Goal: Use online tool/utility: Utilize a website feature to perform a specific function

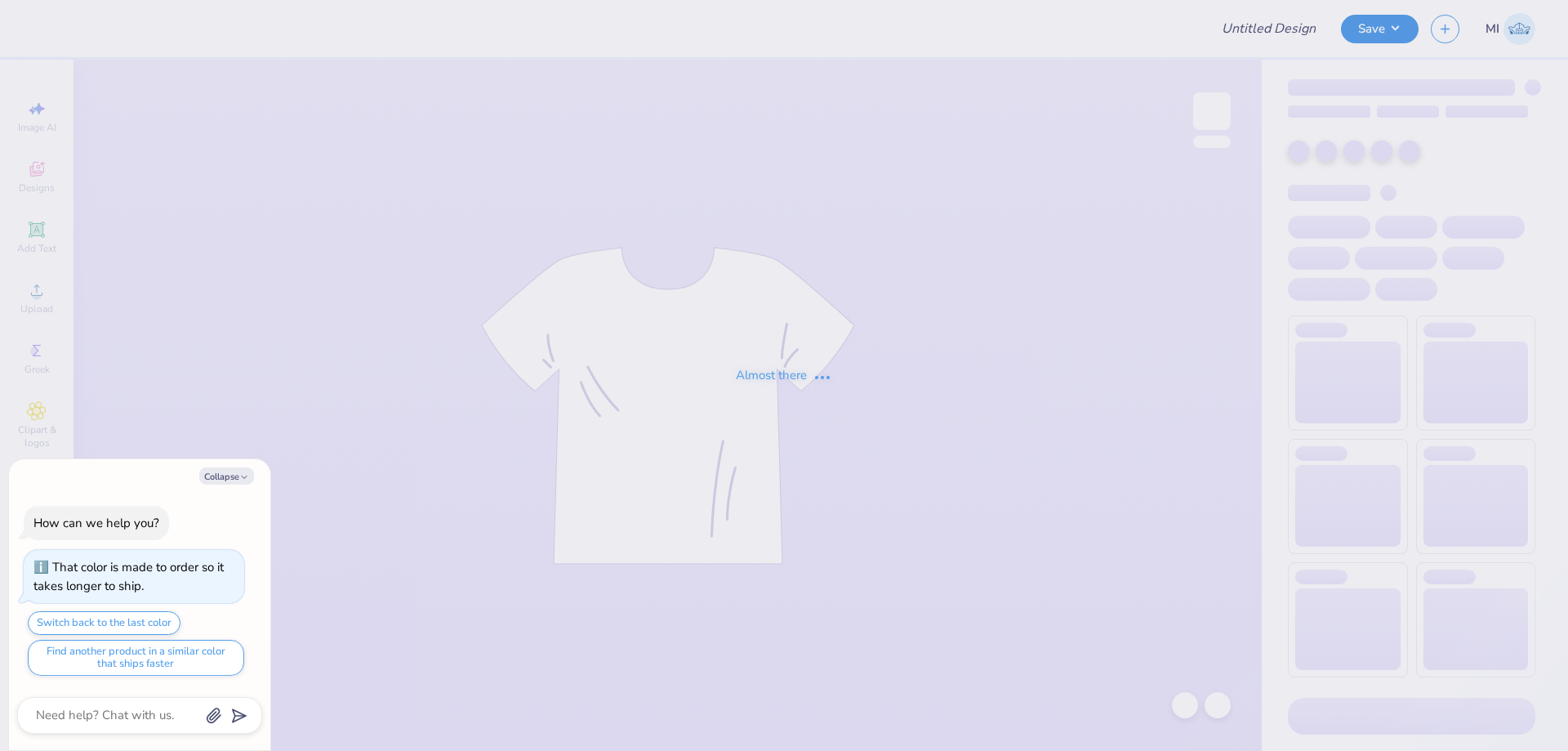
type textarea "x"
type input "FPS239551"
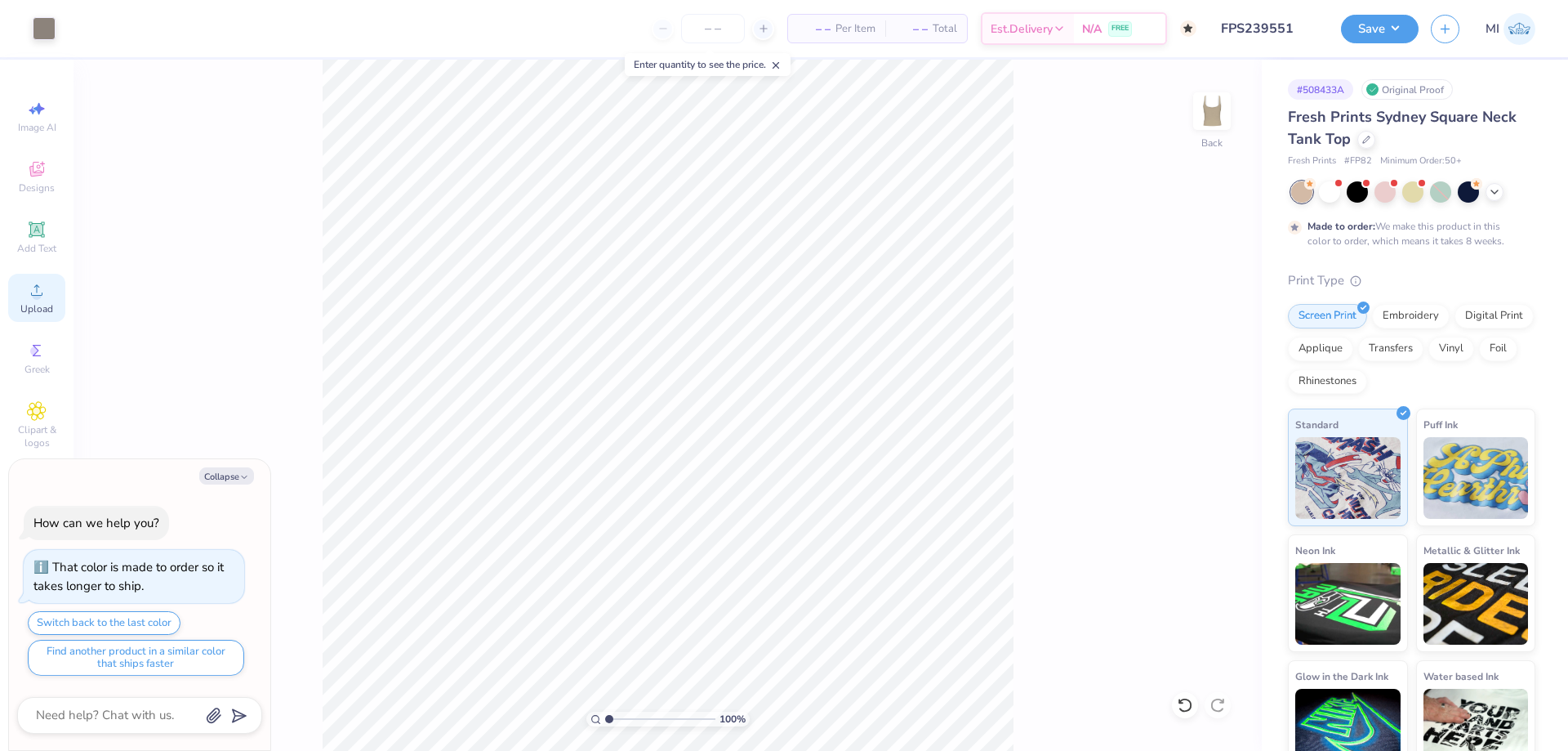
click at [45, 298] on icon at bounding box center [36, 290] width 19 height 19
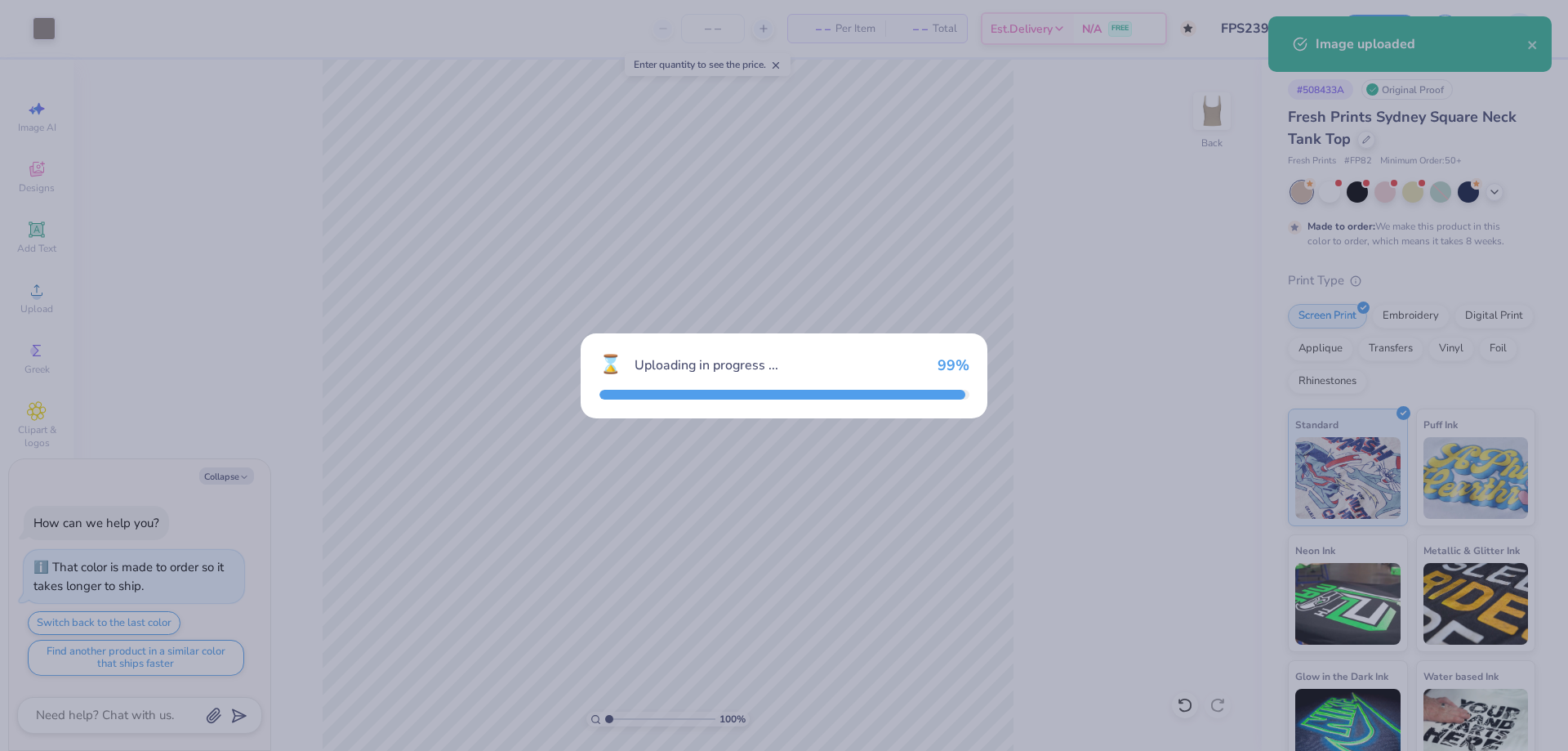
type textarea "x"
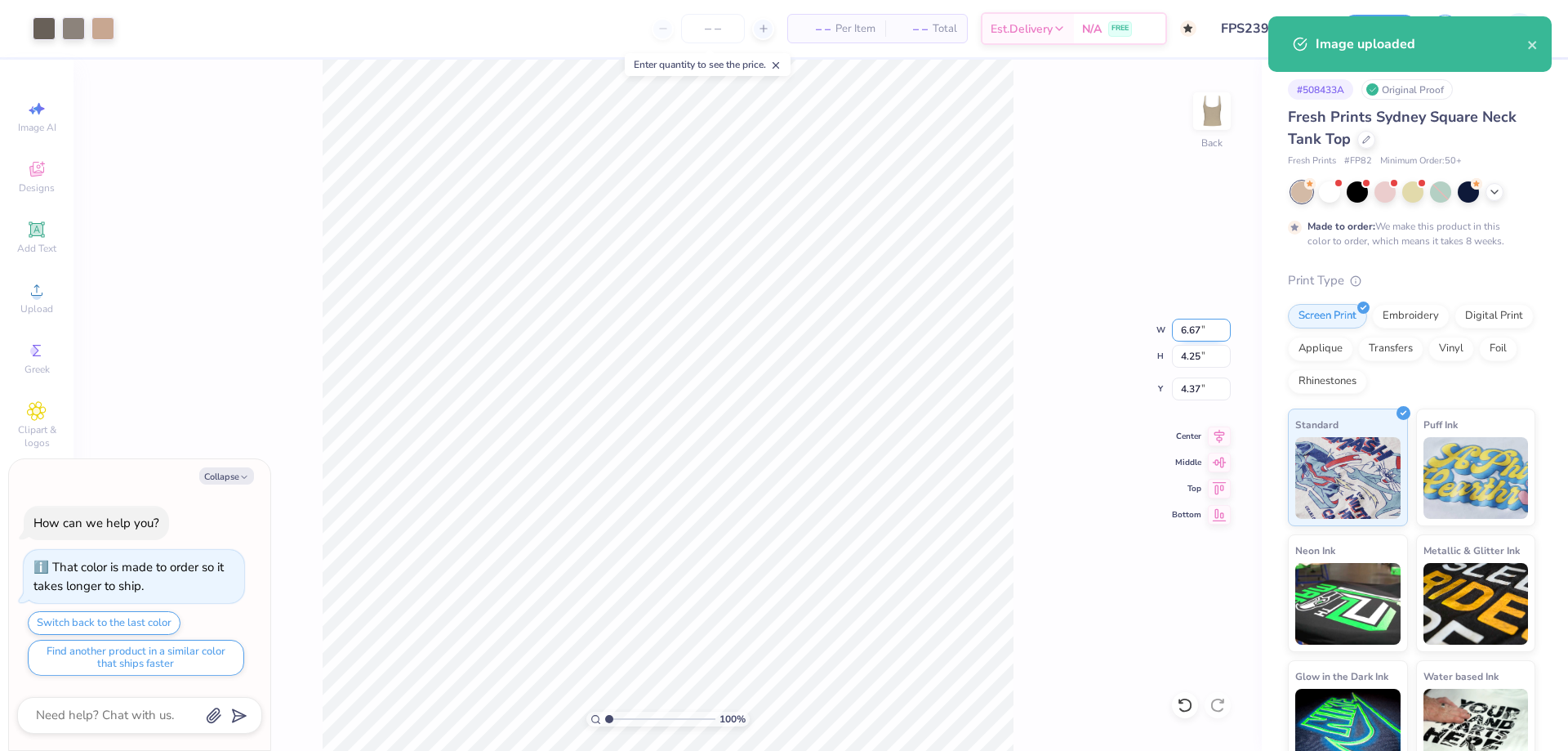
click at [1203, 326] on input "6.67" at bounding box center [1201, 330] width 59 height 23
type input "7"
type textarea "x"
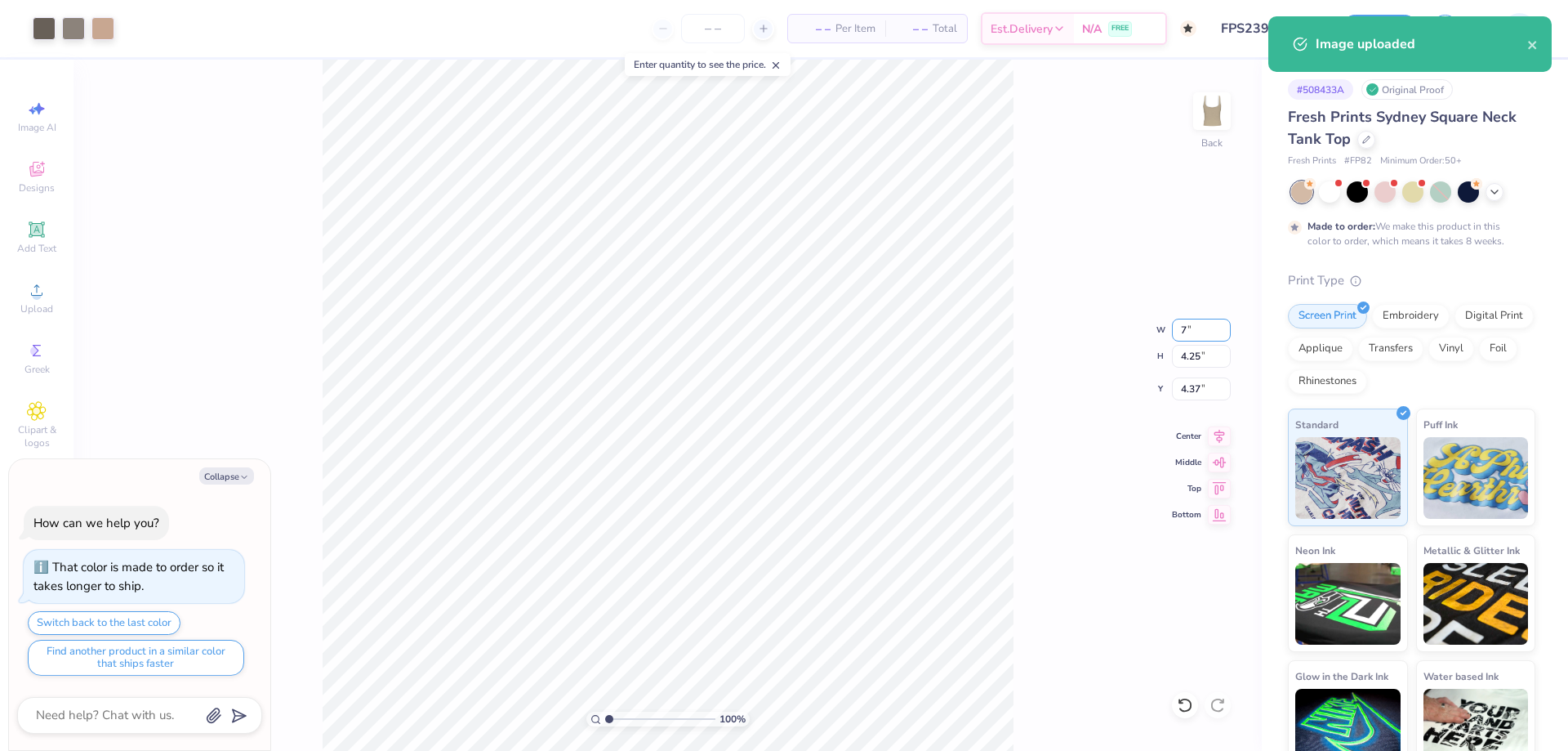
type input "7.00"
type input "4.47"
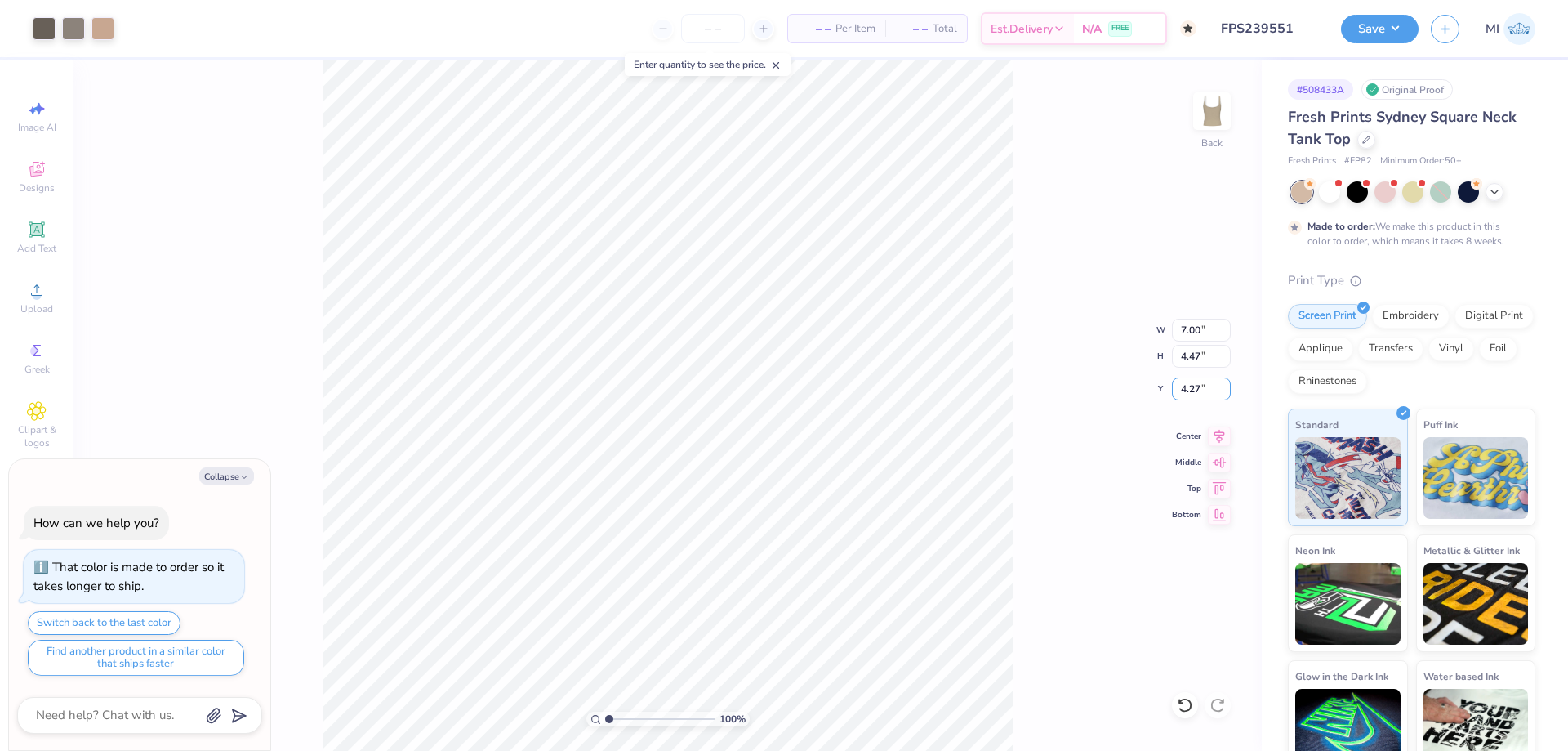
drag, startPoint x: 1205, startPoint y: 396, endPoint x: 1143, endPoint y: 400, distance: 62.1
click at [1172, 400] on input "4.27" at bounding box center [1201, 389] width 59 height 23
type input "2"
type textarea "x"
type input "2.00"
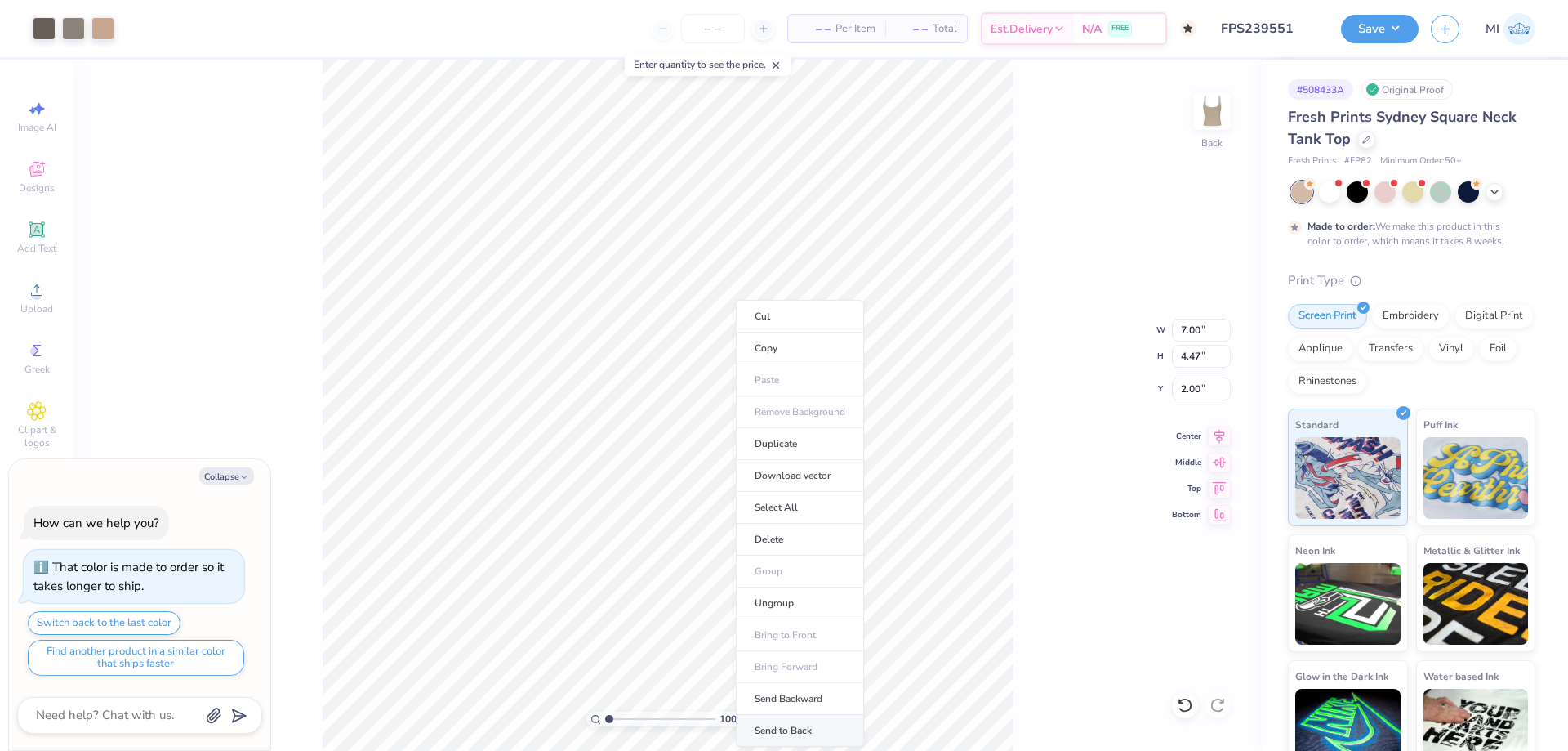
click at [791, 728] on li "Send to Back" at bounding box center [800, 731] width 128 height 32
click at [1323, 192] on div at bounding box center [1329, 190] width 21 height 21
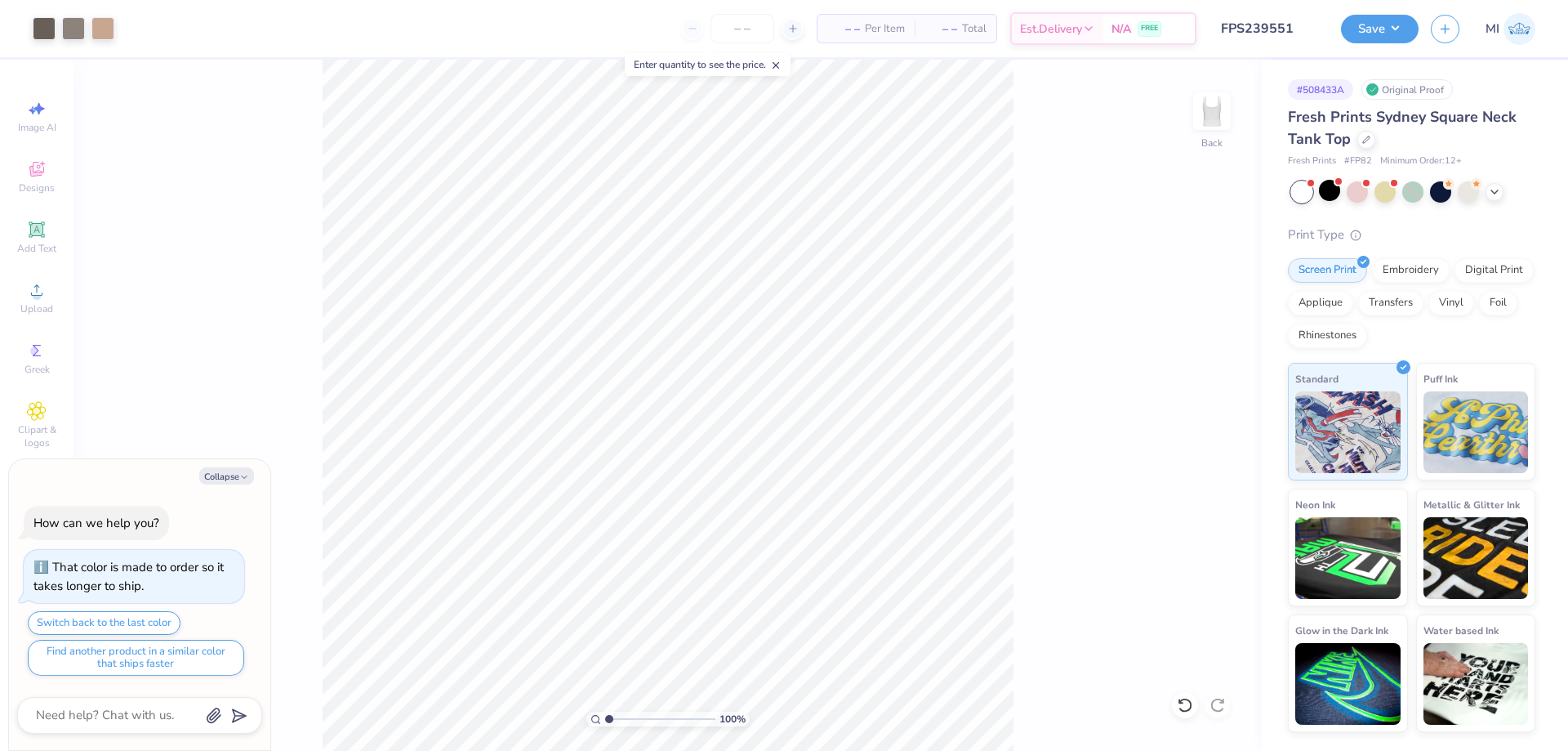
type textarea "x"
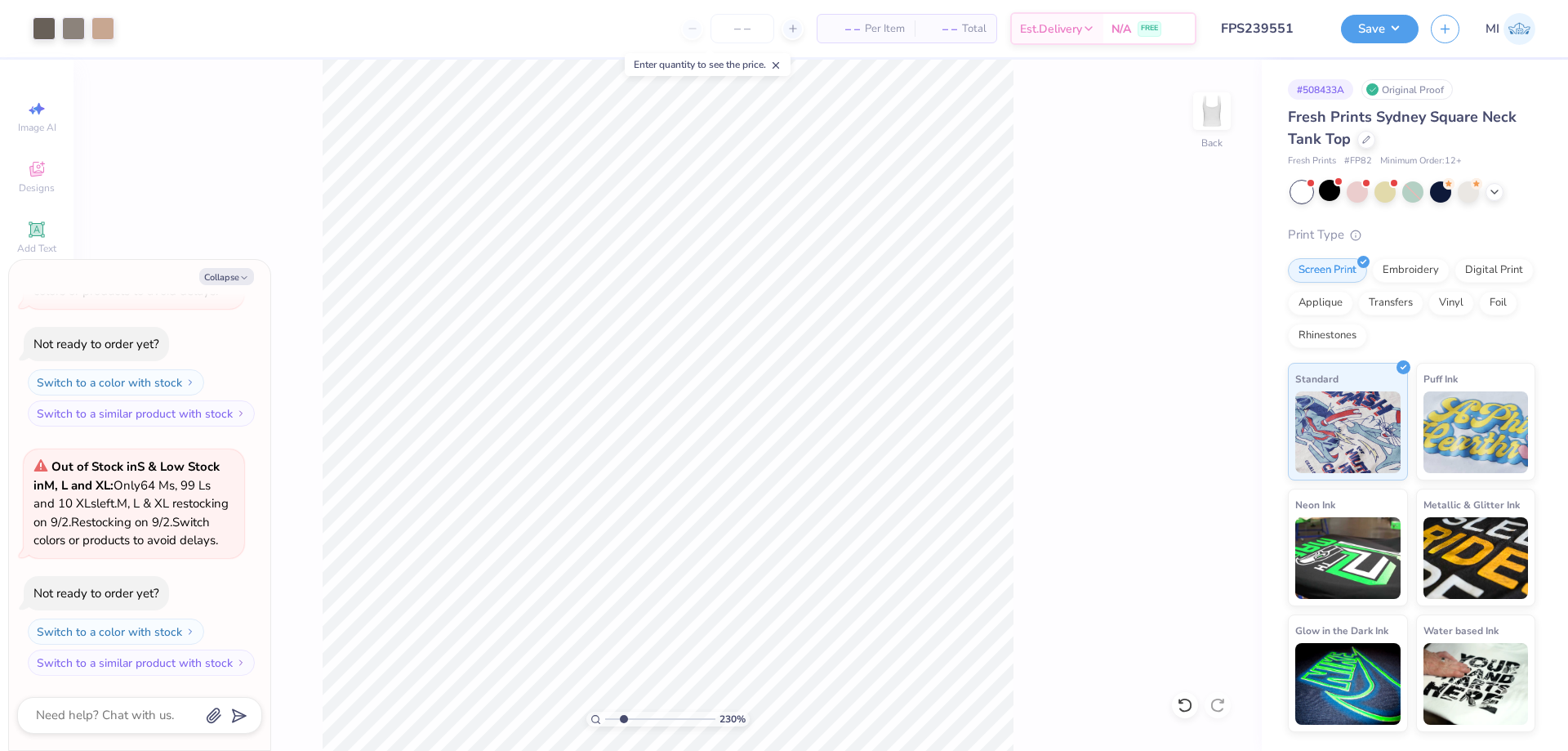
click at [623, 718] on input "range" at bounding box center [660, 719] width 110 height 15
type input "2.3"
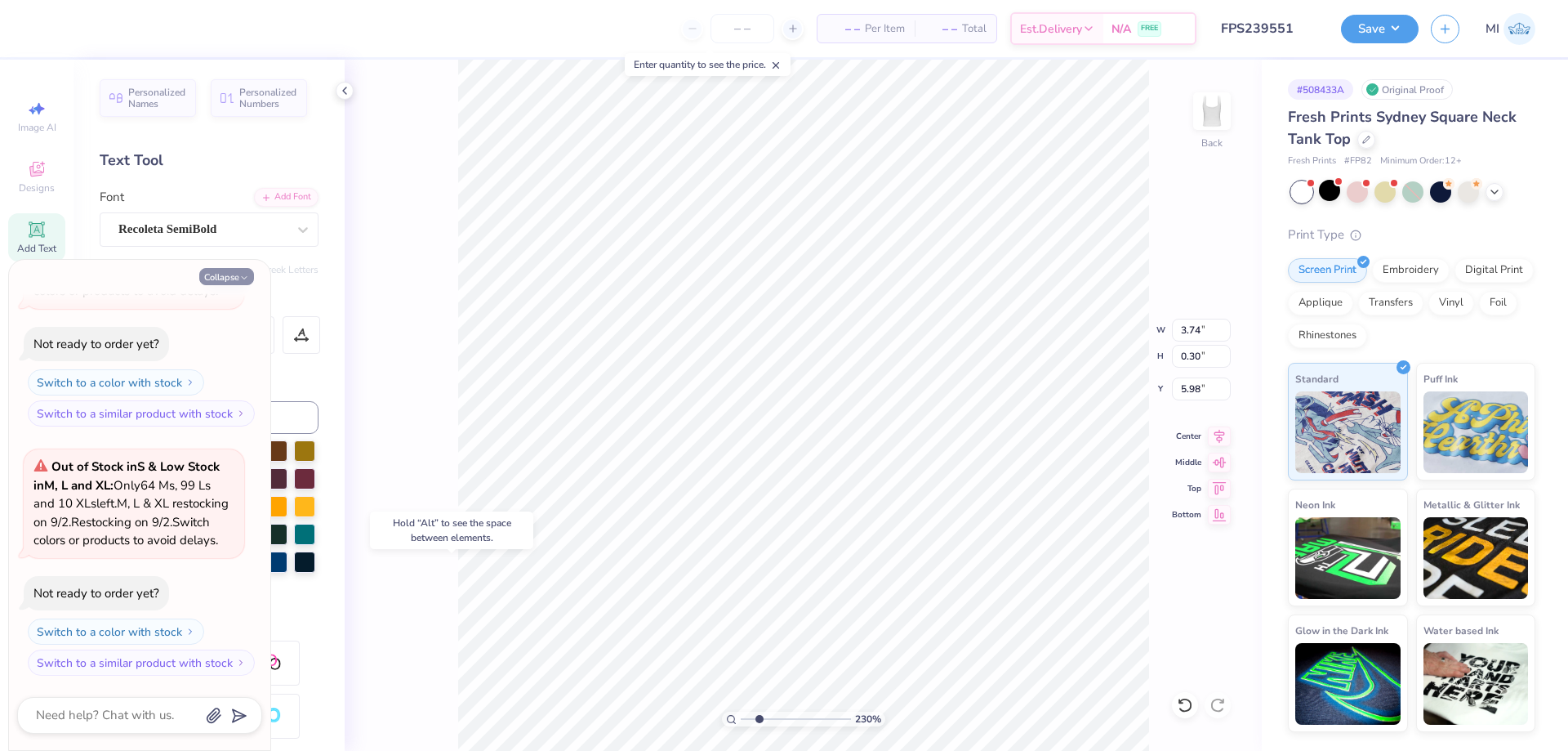
click at [212, 282] on button "Collapse" at bounding box center [226, 276] width 55 height 17
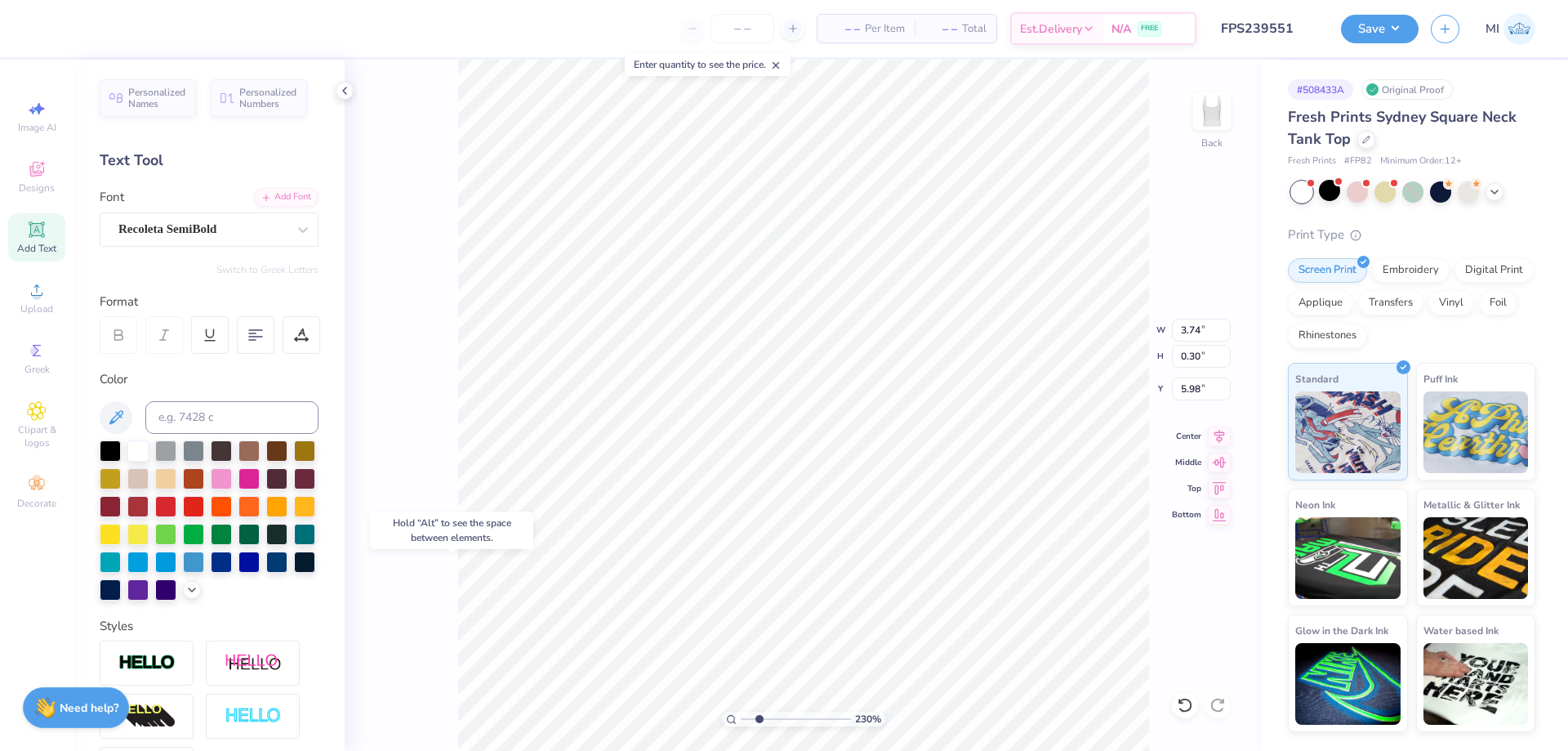
type textarea "x"
click at [133, 460] on div at bounding box center [137, 448] width 21 height 21
drag, startPoint x: 757, startPoint y: 721, endPoint x: 648, endPoint y: 715, distance: 109.2
type input "1"
click at [740, 715] on input "range" at bounding box center [795, 719] width 110 height 15
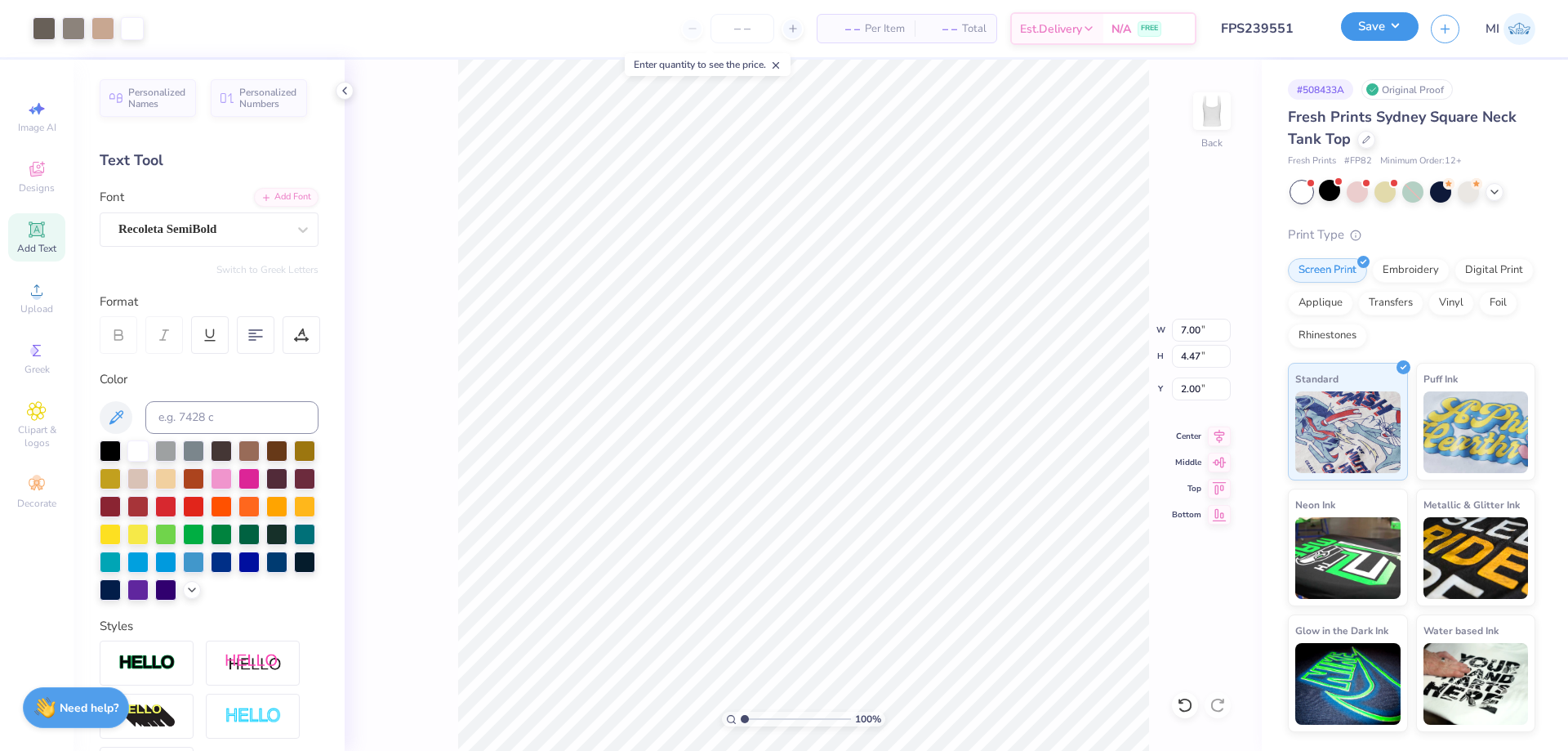
click at [1392, 28] on button "Save" at bounding box center [1379, 26] width 78 height 28
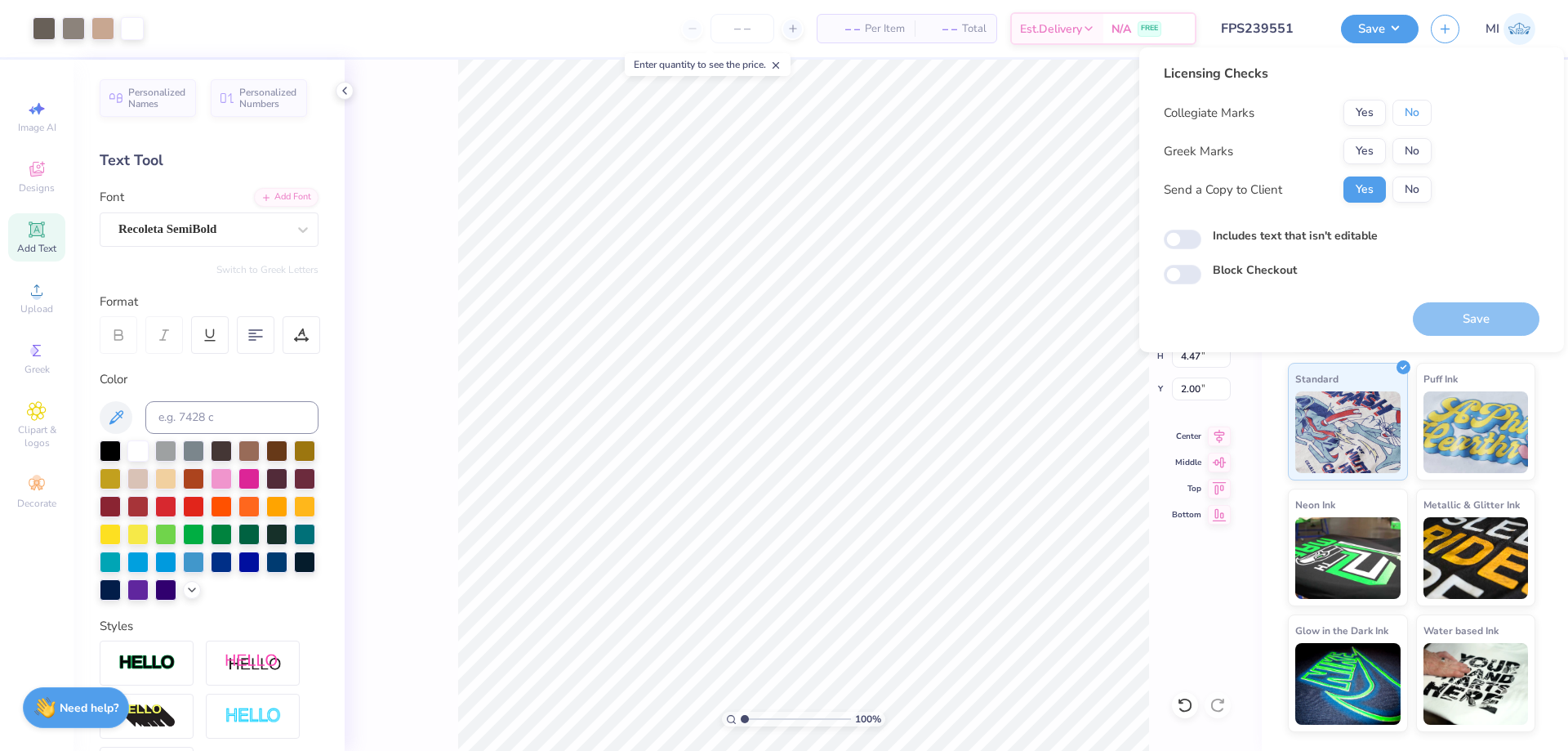
drag, startPoint x: 1419, startPoint y: 109, endPoint x: 1384, endPoint y: 138, distance: 45.5
click at [1413, 112] on button "No" at bounding box center [1411, 113] width 39 height 27
click at [1375, 144] on button "Yes" at bounding box center [1365, 151] width 42 height 27
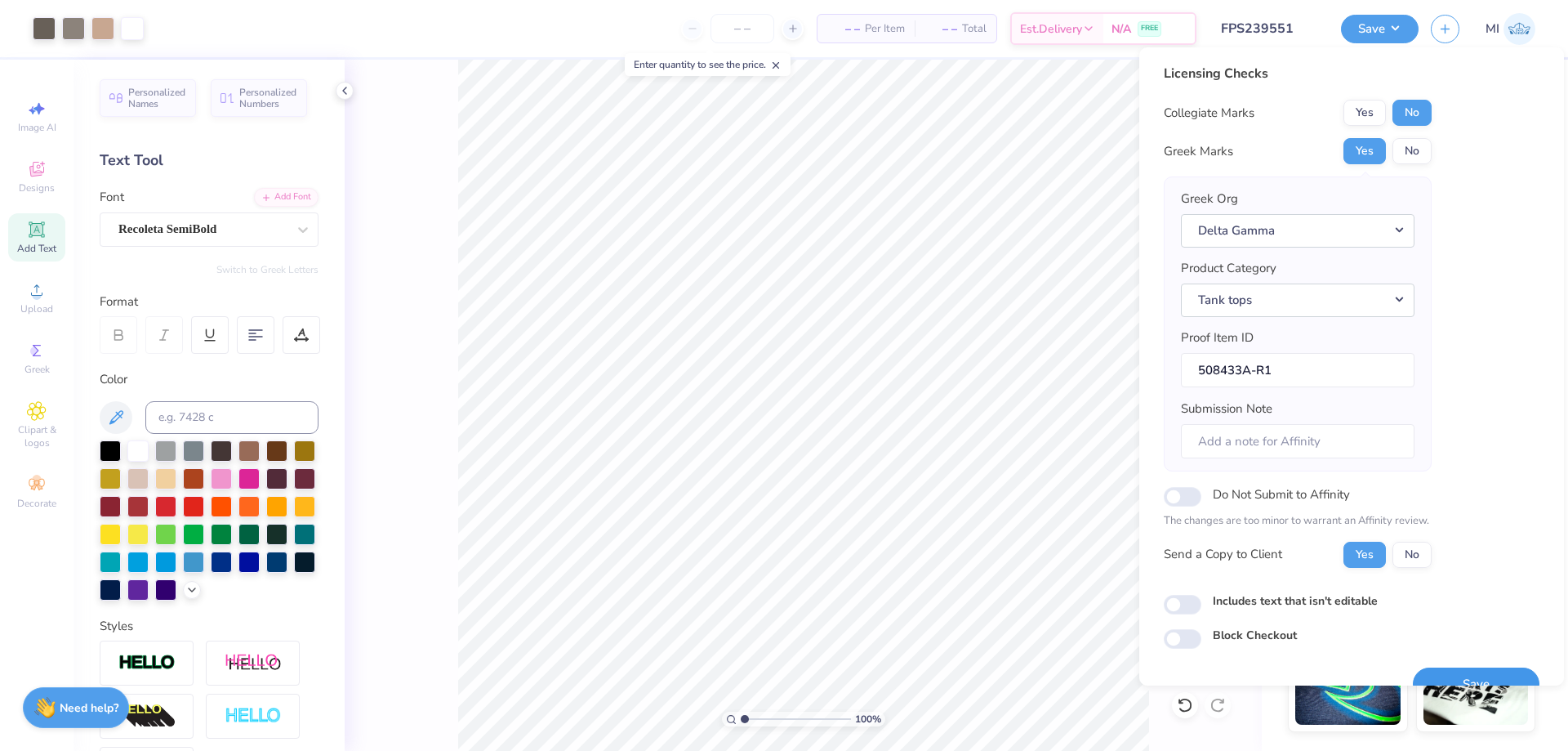
click at [1468, 671] on button "Save" at bounding box center [1476, 684] width 126 height 34
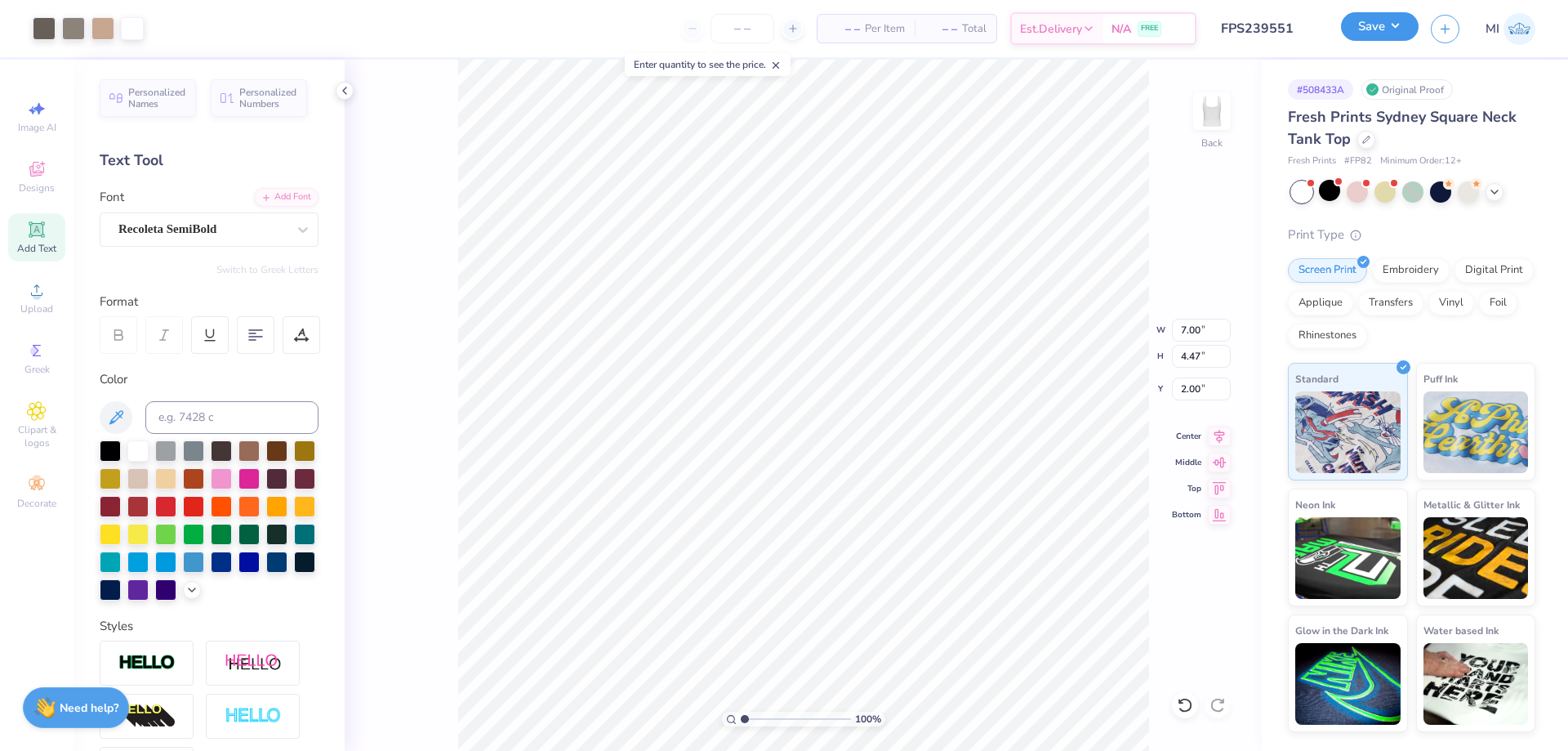
click at [1364, 39] on button "Save" at bounding box center [1379, 26] width 78 height 28
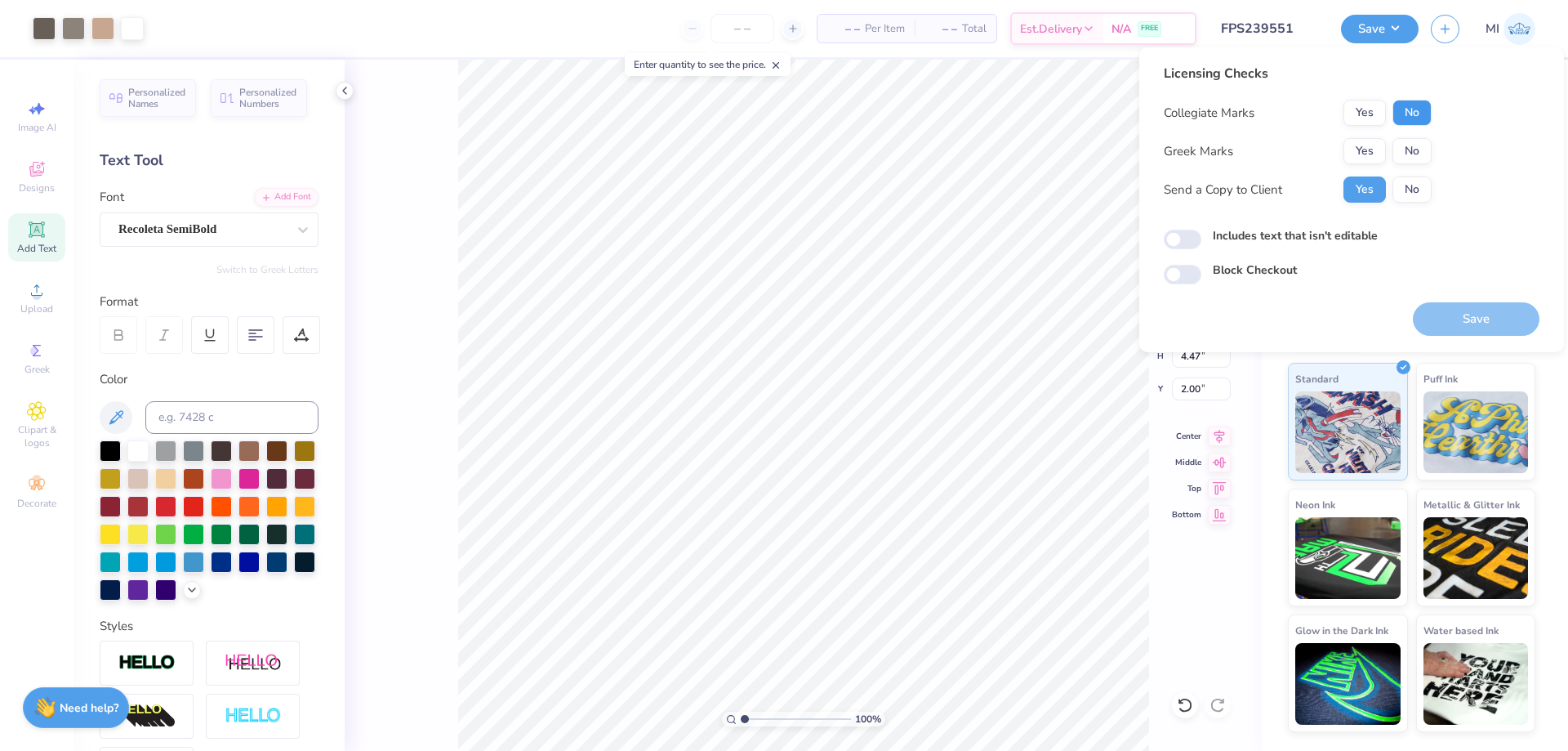
click at [1428, 117] on button "No" at bounding box center [1411, 113] width 39 height 27
click at [1383, 138] on div "Yes No" at bounding box center [1387, 151] width 88 height 27
click at [1368, 146] on button "Yes" at bounding box center [1365, 151] width 42 height 27
